Goal: Task Accomplishment & Management: Complete application form

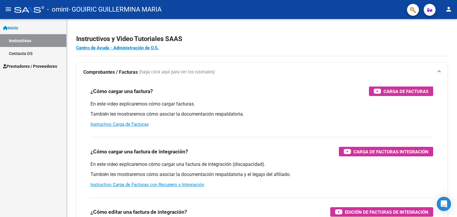
click at [12, 28] on span "Inicio" at bounding box center [10, 28] width 15 height 7
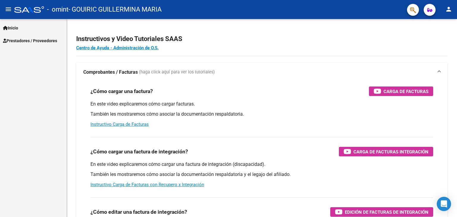
click at [12, 28] on span "Inicio" at bounding box center [10, 28] width 15 height 7
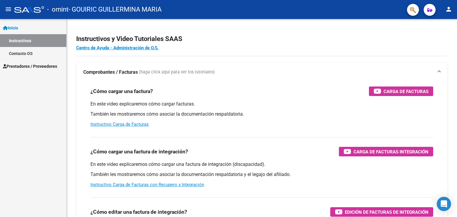
click at [22, 65] on span "Prestadores / Proveedores" at bounding box center [30, 66] width 54 height 7
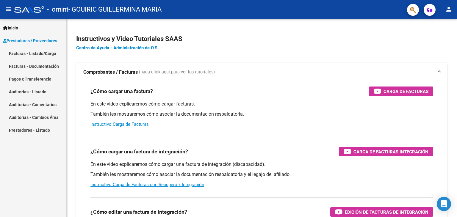
click at [26, 55] on link "Facturas - Listado/Carga" at bounding box center [33, 53] width 66 height 13
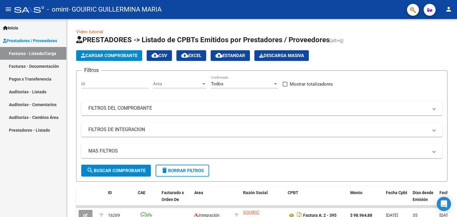
click at [33, 70] on link "Facturas - Documentación" at bounding box center [33, 66] width 66 height 13
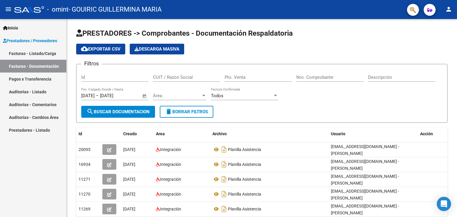
click at [34, 53] on link "Facturas - Listado/Carga" at bounding box center [33, 53] width 66 height 13
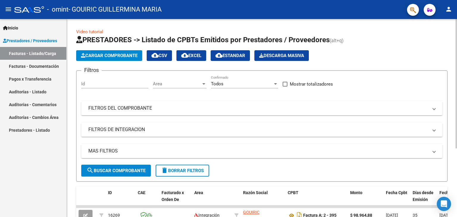
click at [69, 50] on div "Video tutorial PRESTADORES -> Listado de CPBTs Emitidos por Prestadores / Prove…" at bounding box center [262, 169] width 391 height 300
click at [105, 56] on span "Cargar Comprobante" at bounding box center [109, 55] width 57 height 5
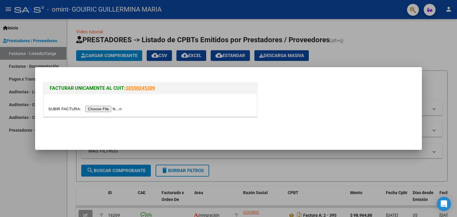
click at [105, 106] on input "file" at bounding box center [85, 109] width 75 height 6
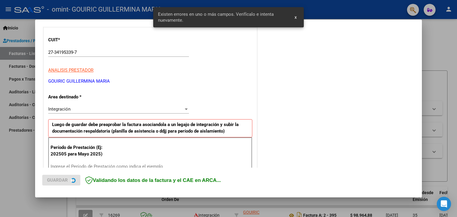
scroll to position [125, 0]
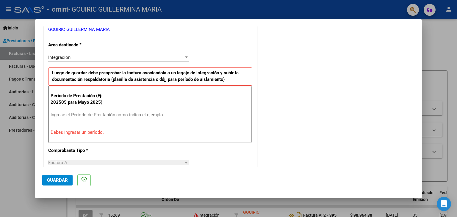
click at [107, 113] on input "Ingrese el Período de Prestación como indica el ejemplo" at bounding box center [120, 114] width 138 height 5
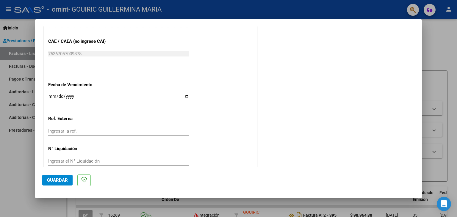
scroll to position [382, 0]
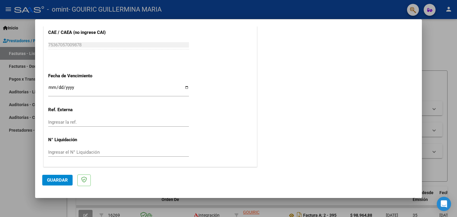
type input "202508"
click at [54, 181] on span "Guardar" at bounding box center [57, 180] width 21 height 5
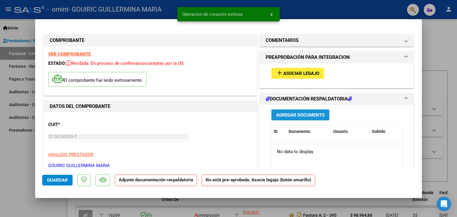
click at [308, 117] on span "Agregar Documento" at bounding box center [300, 115] width 49 height 5
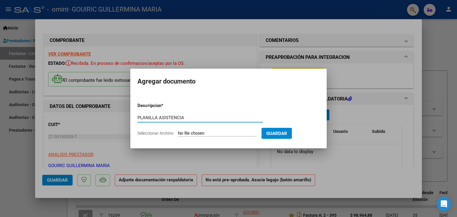
type input "PLANILLA ASISTENCIA"
click at [223, 133] on input "Seleccionar Archivo" at bounding box center [217, 134] width 79 height 6
type input "C:\fakepath\sarome a - [DATE].pdf"
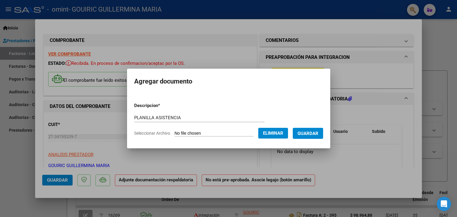
click at [314, 133] on span "Guardar" at bounding box center [308, 133] width 21 height 5
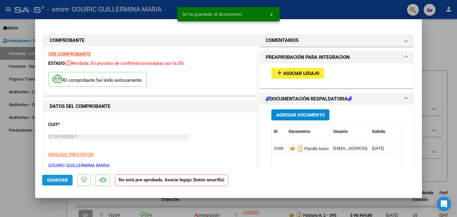
click at [53, 182] on span "Guardar" at bounding box center [57, 180] width 21 height 5
click at [457, 91] on div at bounding box center [228, 108] width 457 height 217
type input "$ 0,00"
